Goal: Check status: Check status

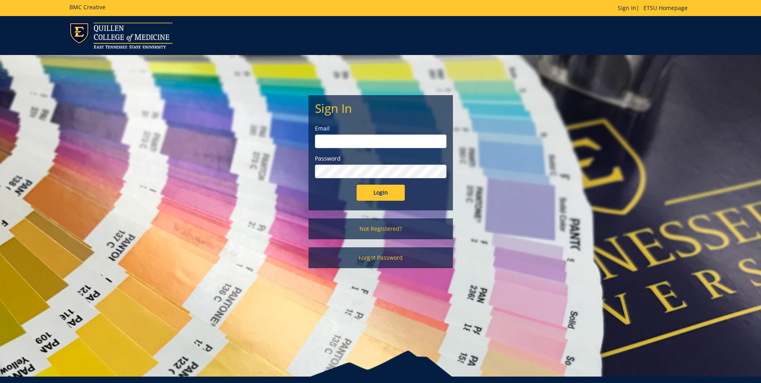
type input "[PERSON_NAME][EMAIL_ADDRESS][DOMAIN_NAME]"
click at [378, 183] on form "Sign In Email engelman@etsu.edu Password Login" at bounding box center [381, 151] width 132 height 99
click at [378, 188] on input "Login" at bounding box center [381, 193] width 48 height 16
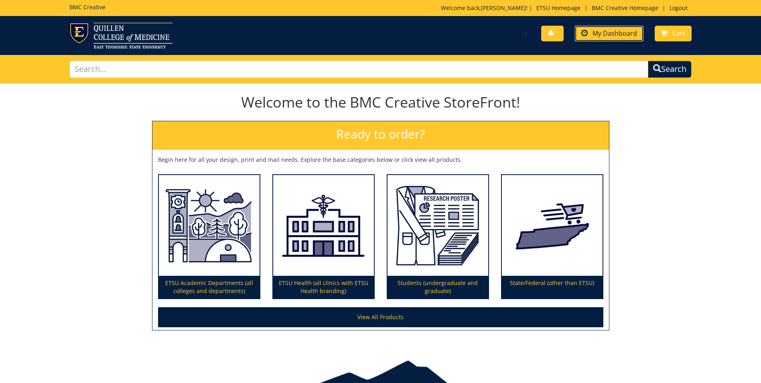
click at [607, 33] on span "My Dashboard" at bounding box center [615, 33] width 45 height 9
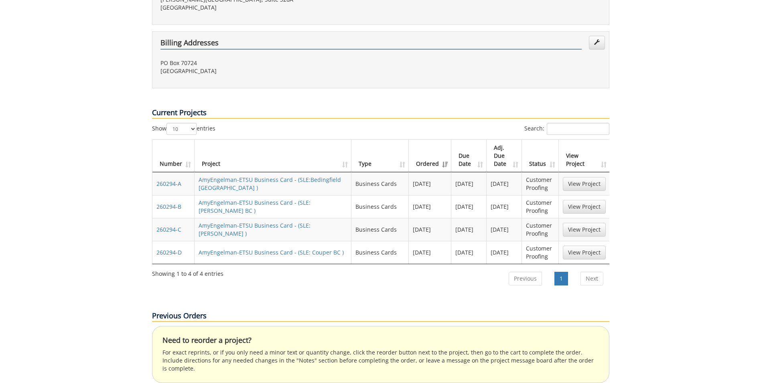
scroll to position [285, 0]
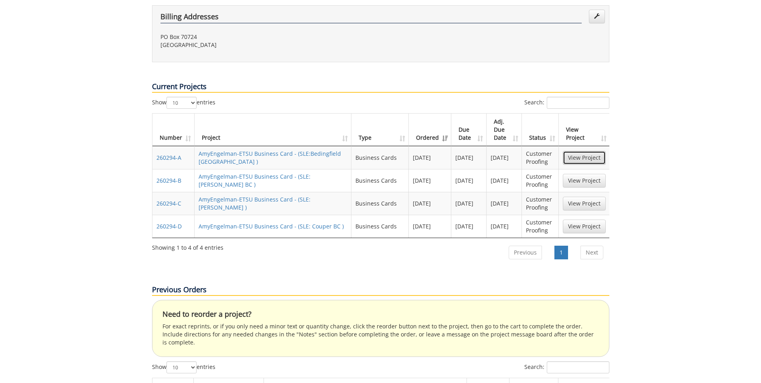
click at [580, 151] on link "View Project" at bounding box center [584, 158] width 43 height 14
click at [590, 174] on link "View Project" at bounding box center [584, 181] width 43 height 14
click at [603, 197] on link "View Project" at bounding box center [584, 204] width 43 height 14
click at [322, 222] on link "AmyEngelman-ETSU Business Card - (SLE: Couper BC )" at bounding box center [271, 226] width 145 height 8
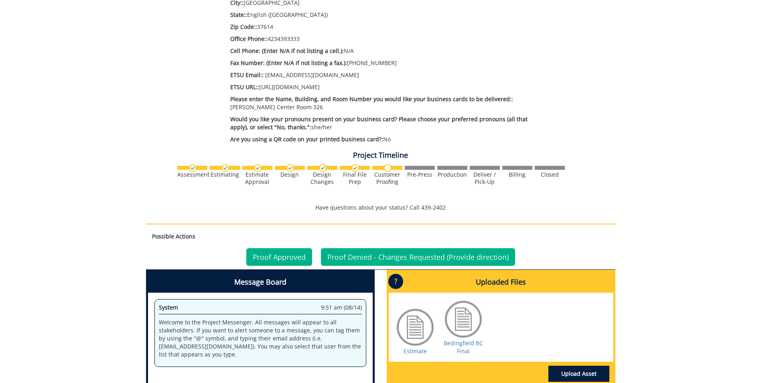
scroll to position [401, 0]
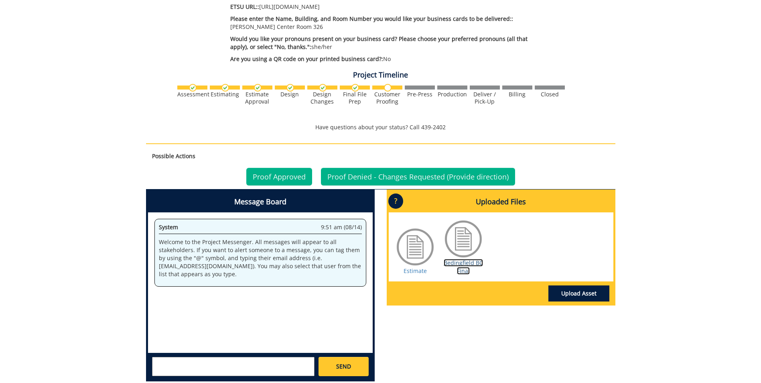
click at [477, 264] on link "Bedingfield BC Final" at bounding box center [463, 267] width 39 height 16
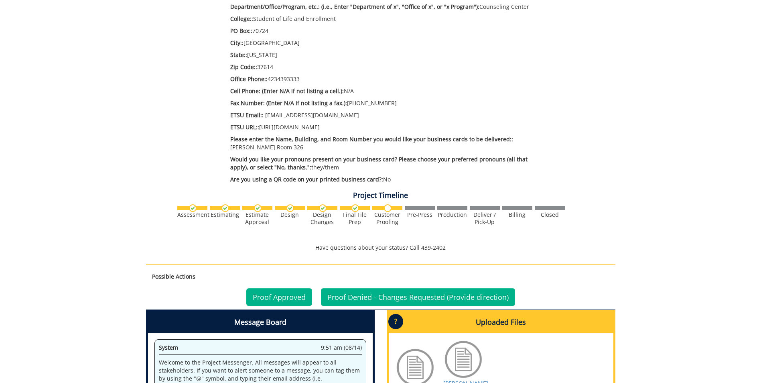
scroll to position [321, 0]
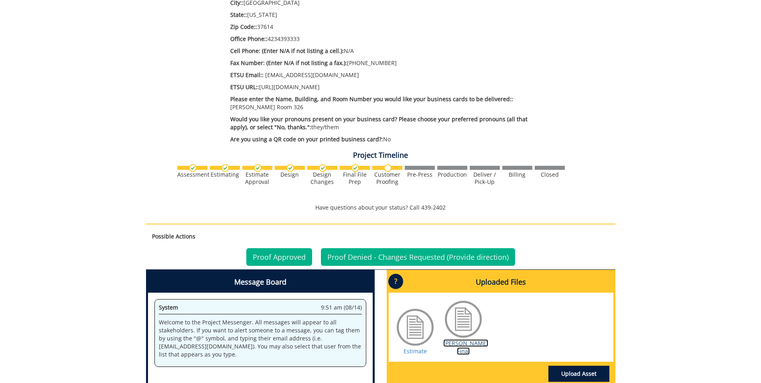
click at [462, 345] on link "[PERSON_NAME] Final" at bounding box center [465, 347] width 45 height 16
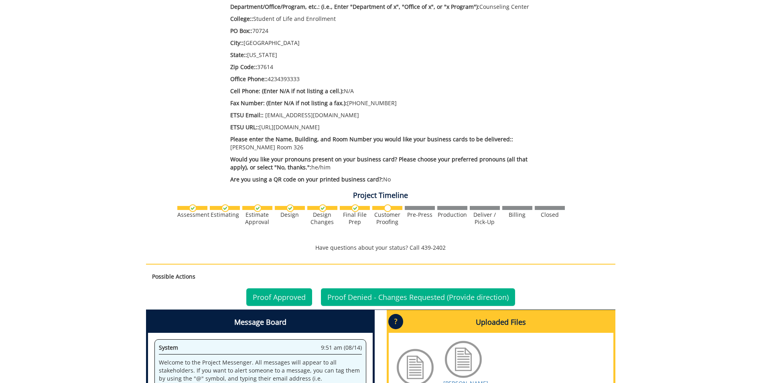
scroll to position [441, 0]
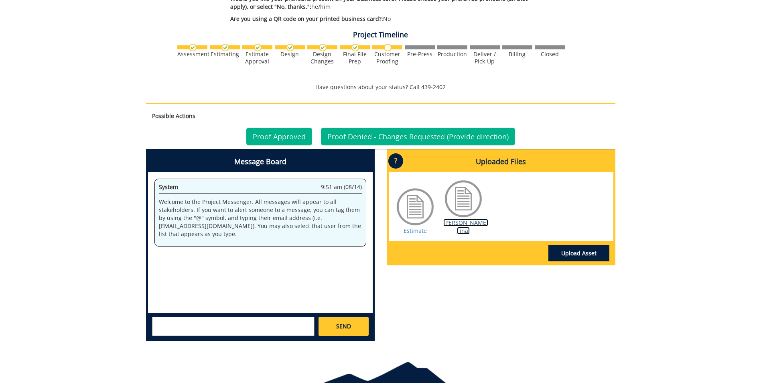
click at [466, 224] on link "Smith BC Final" at bounding box center [465, 227] width 45 height 16
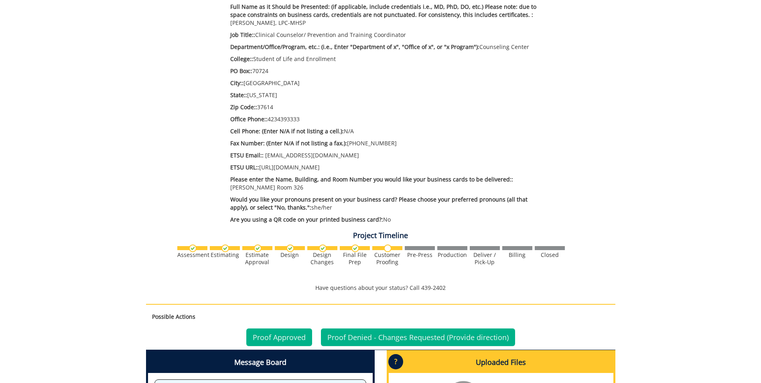
scroll to position [321, 0]
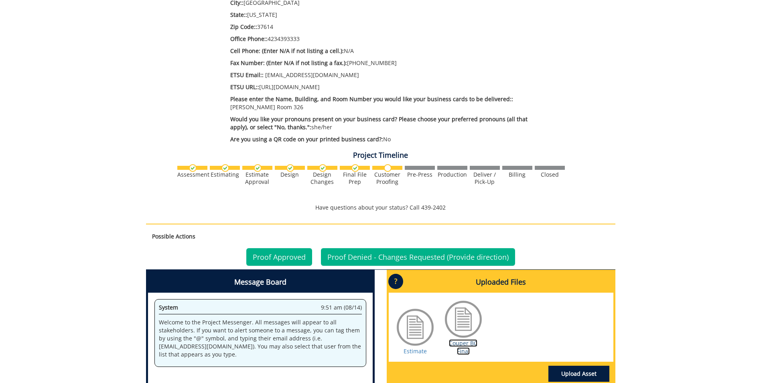
click at [466, 349] on link "Couper BC Final" at bounding box center [463, 347] width 28 height 16
